Goal: Task Accomplishment & Management: Use online tool/utility

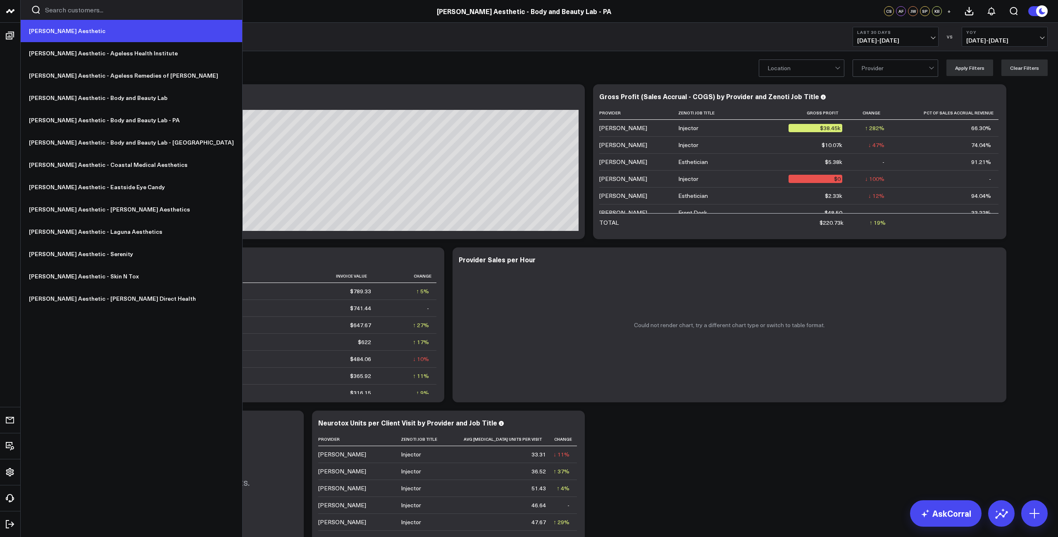
click at [50, 33] on link "[PERSON_NAME] Aesthetic" at bounding box center [132, 31] width 222 height 22
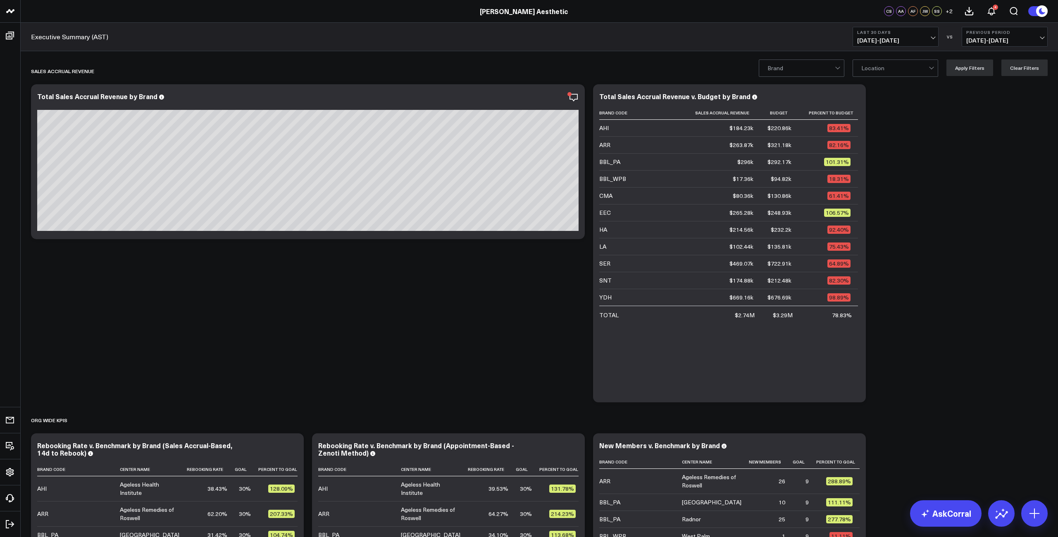
click at [895, 38] on span "[DATE] - [DATE]" at bounding box center [895, 40] width 77 height 7
click at [893, 131] on link "Last 365 Days" at bounding box center [895, 135] width 85 height 16
click at [910, 42] on span "[DATE] - [DATE]" at bounding box center [895, 40] width 77 height 7
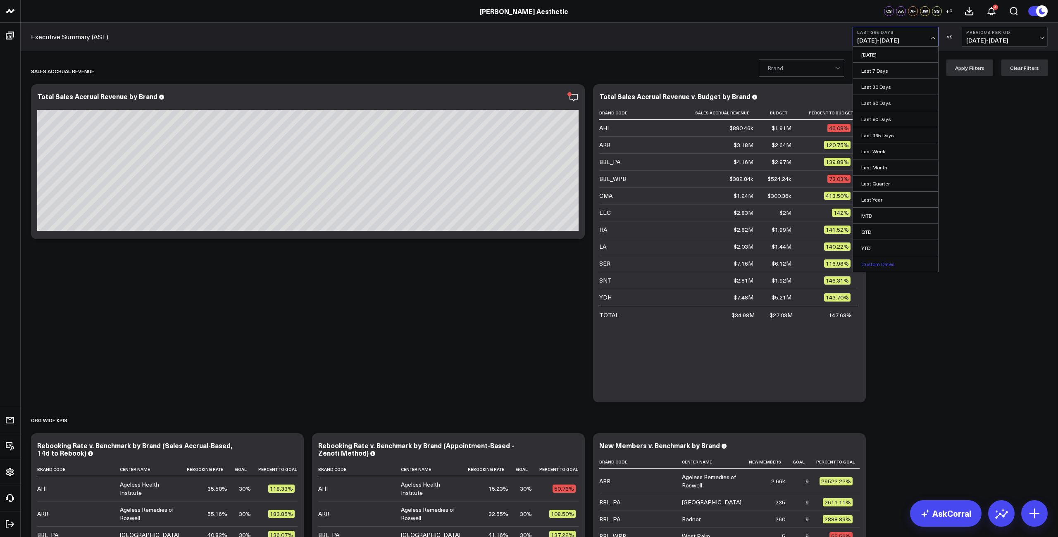
click at [887, 263] on link "Custom Dates" at bounding box center [895, 264] width 85 height 16
select select "8"
select select "2025"
select select "2"
select select "2025"
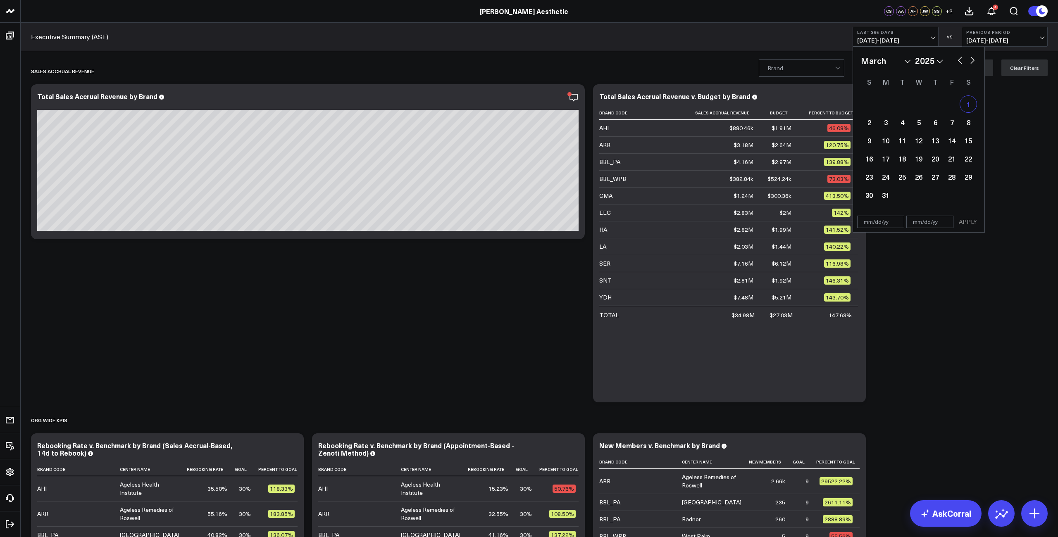
click at [969, 104] on div "1" at bounding box center [968, 104] width 17 height 17
type input "[DATE]"
select select "2"
select select "2025"
click at [901, 41] on span "[DATE] - [DATE]" at bounding box center [895, 40] width 77 height 7
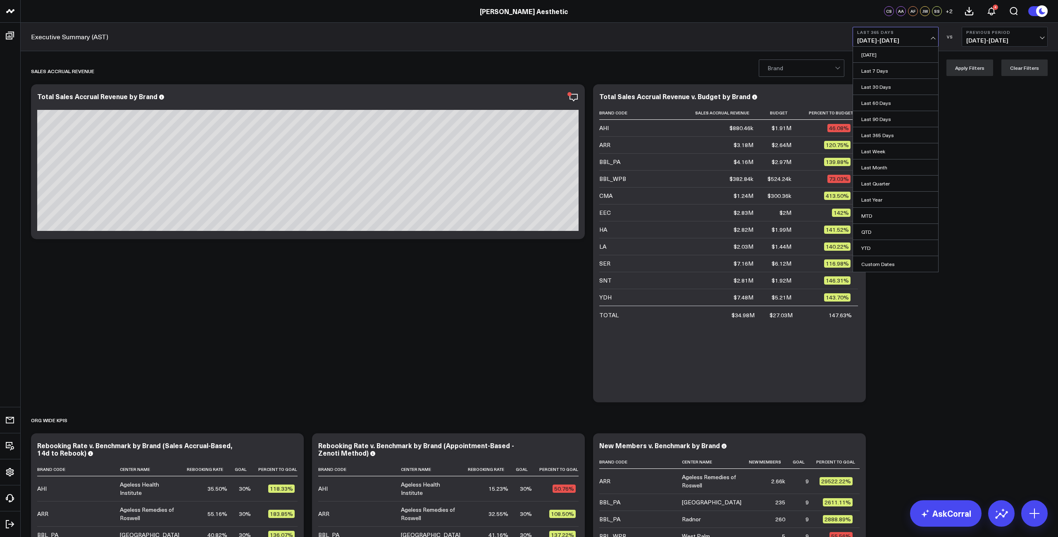
click at [912, 41] on span "[DATE] - [DATE]" at bounding box center [895, 40] width 77 height 7
click at [885, 260] on link "Custom Dates" at bounding box center [895, 264] width 85 height 16
select select "8"
select select "2025"
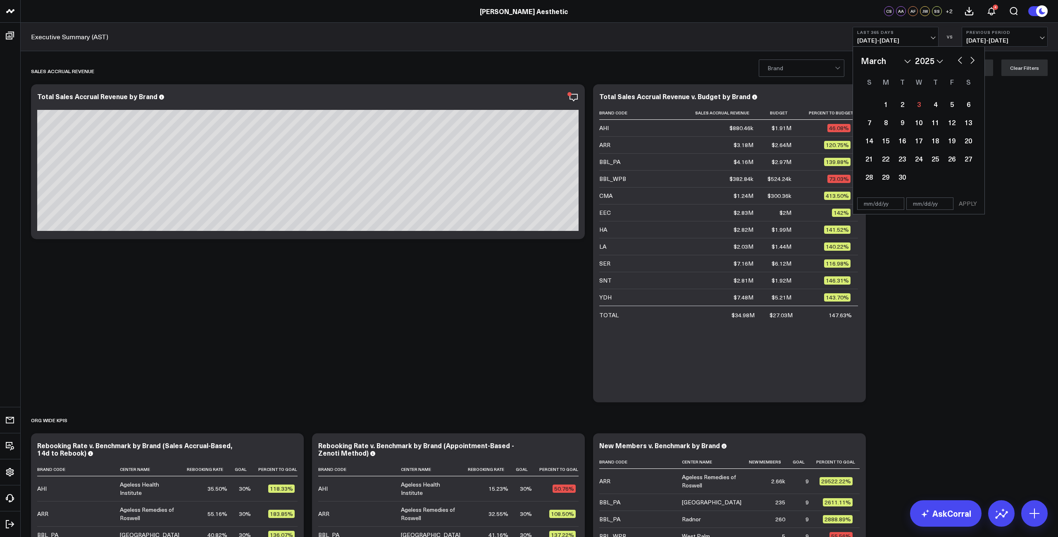
select select "2"
select select "2025"
click at [971, 107] on div "1" at bounding box center [968, 104] width 17 height 17
type input "[DATE]"
select select "2"
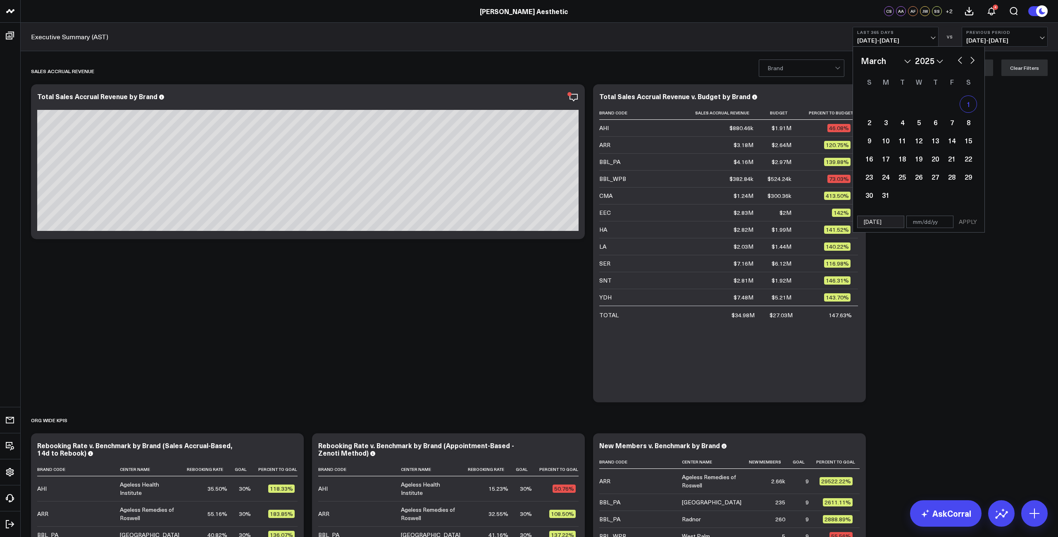
select select "2025"
click at [976, 62] on div "January February March April May June July August September October November [D…" at bounding box center [918, 129] width 131 height 165
click at [973, 64] on button "button" at bounding box center [973, 60] width 8 height 10
select select "3"
select select "2025"
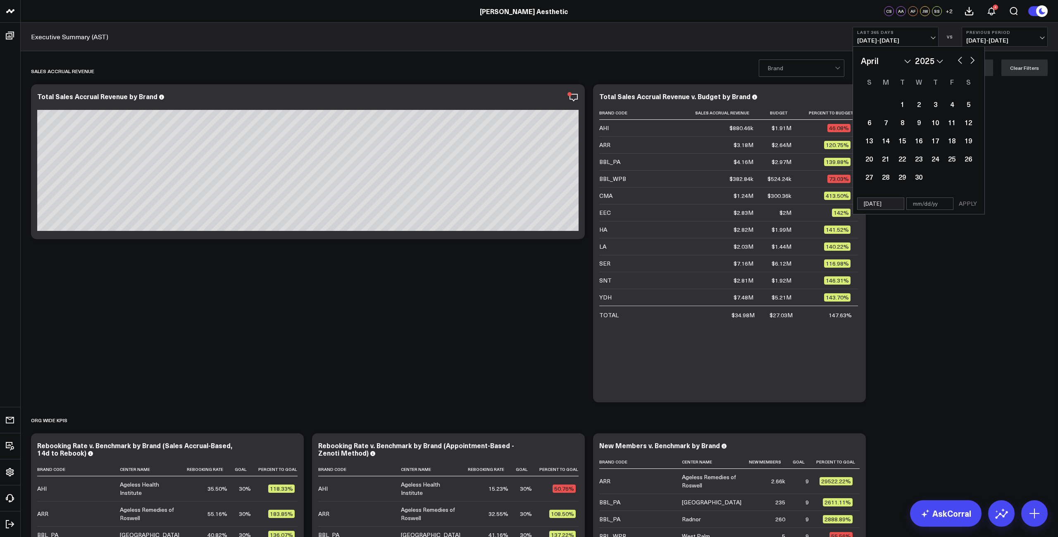
click at [973, 64] on button "button" at bounding box center [973, 60] width 8 height 10
select select "4"
select select "2025"
click at [973, 64] on button "button" at bounding box center [973, 60] width 8 height 10
select select "5"
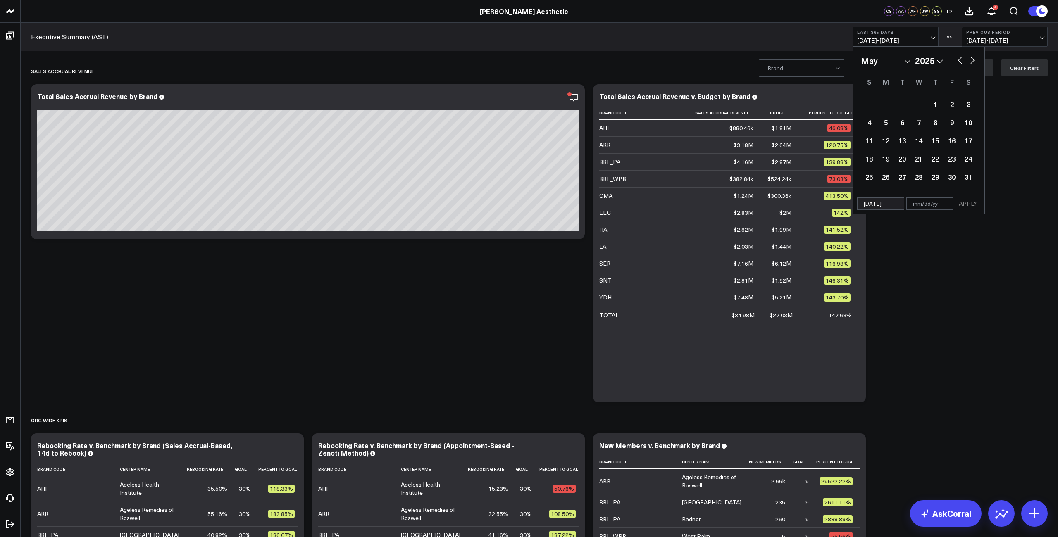
select select "2025"
click at [973, 64] on button "button" at bounding box center [973, 60] width 8 height 10
select select "6"
select select "2025"
click at [973, 64] on button "button" at bounding box center [973, 60] width 8 height 10
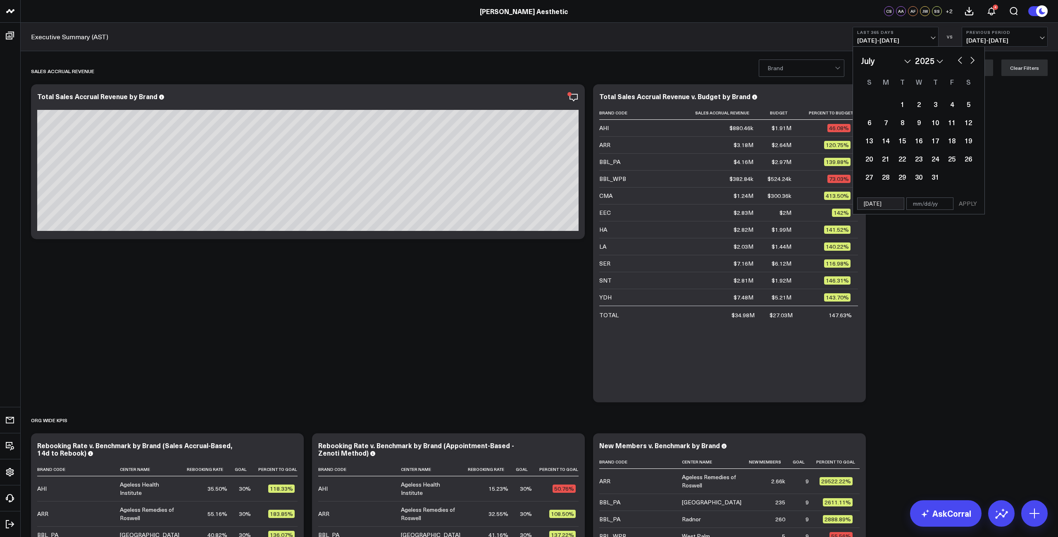
select select "7"
select select "2025"
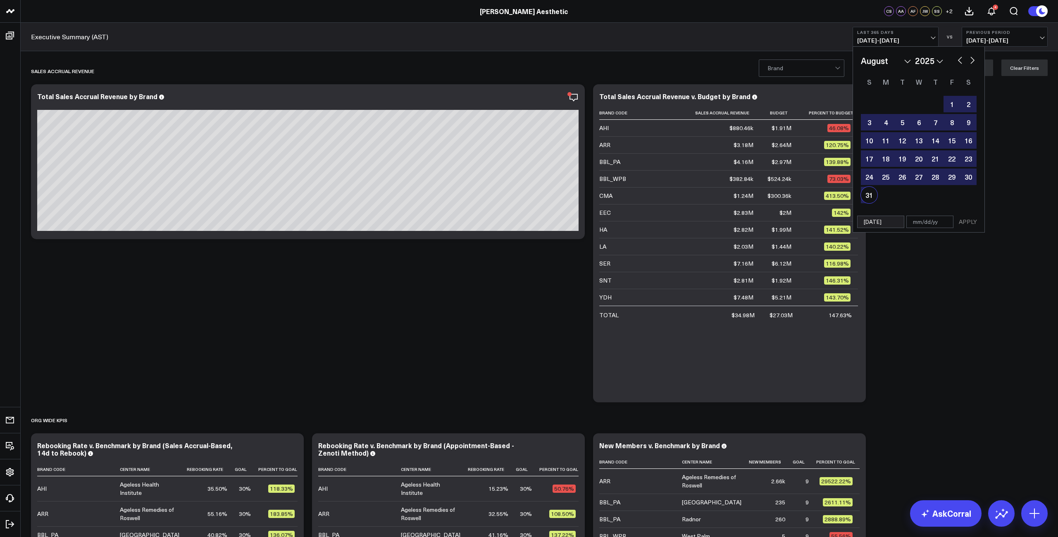
click at [867, 197] on div "31" at bounding box center [869, 195] width 17 height 17
type input "[DATE]"
select select "7"
select select "2025"
drag, startPoint x: 962, startPoint y: 222, endPoint x: 957, endPoint y: 222, distance: 5.0
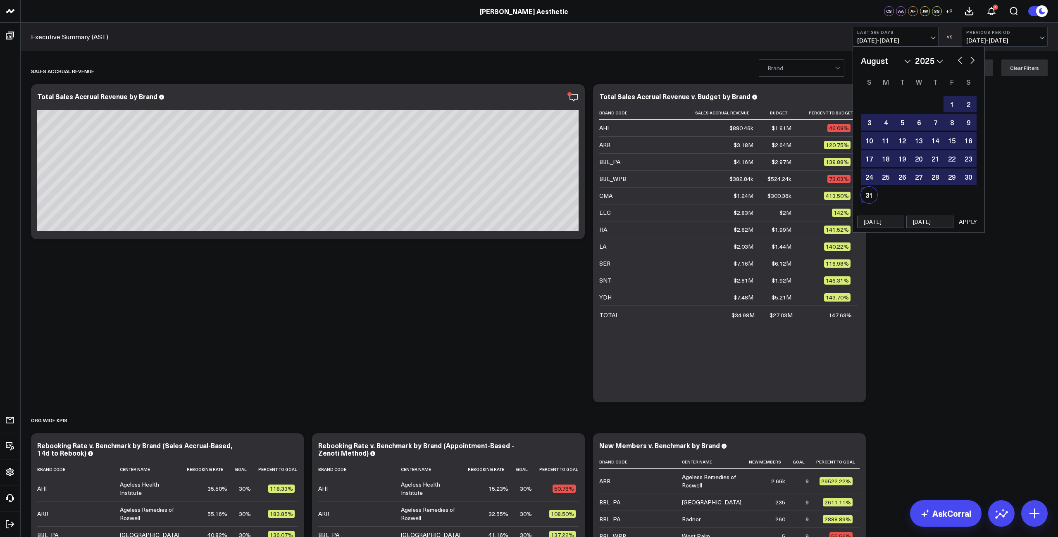
click at [962, 222] on button "APPLY" at bounding box center [968, 222] width 25 height 12
